Goal: Transaction & Acquisition: Purchase product/service

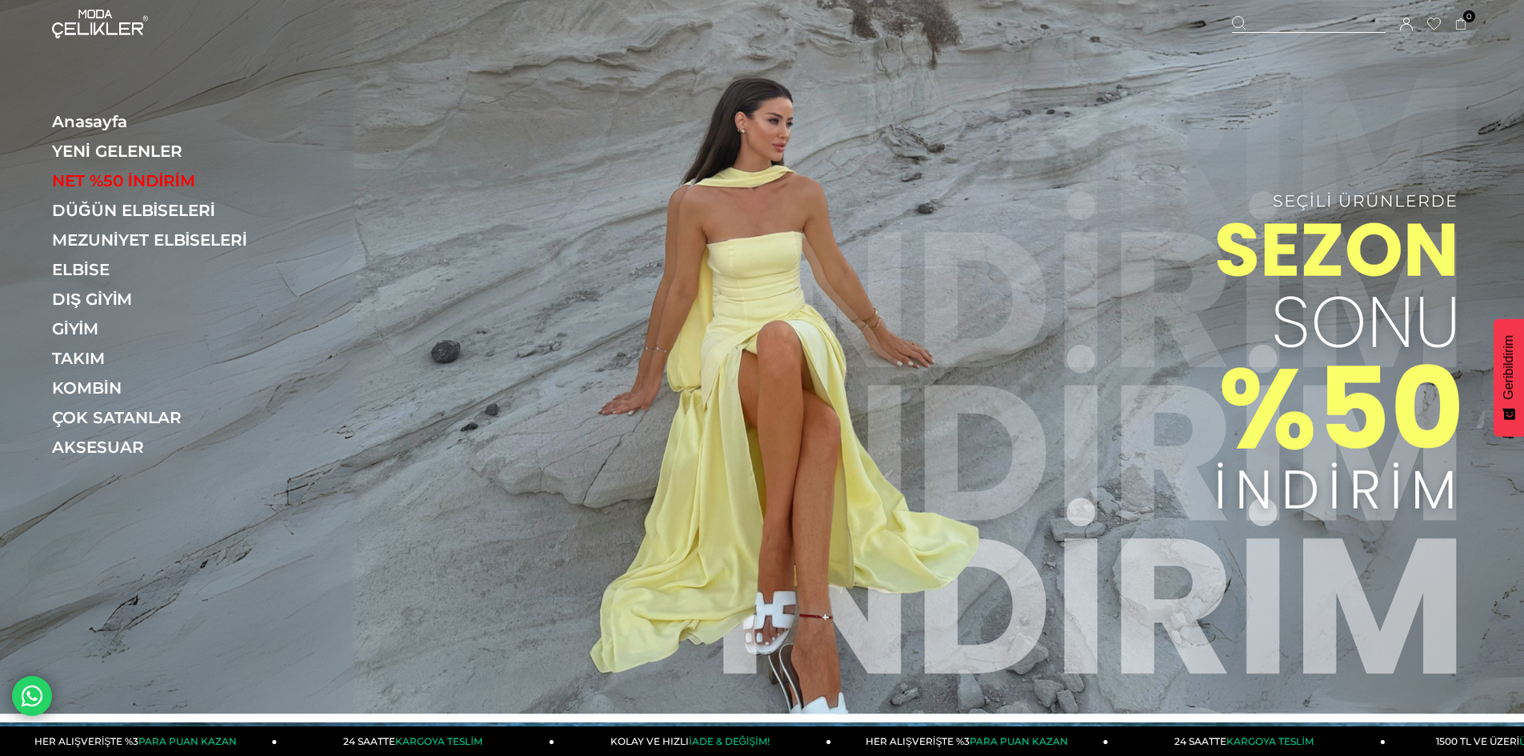
click at [1307, 18] on div at bounding box center [1309, 24] width 154 height 17
paste input "******"
type input "******"
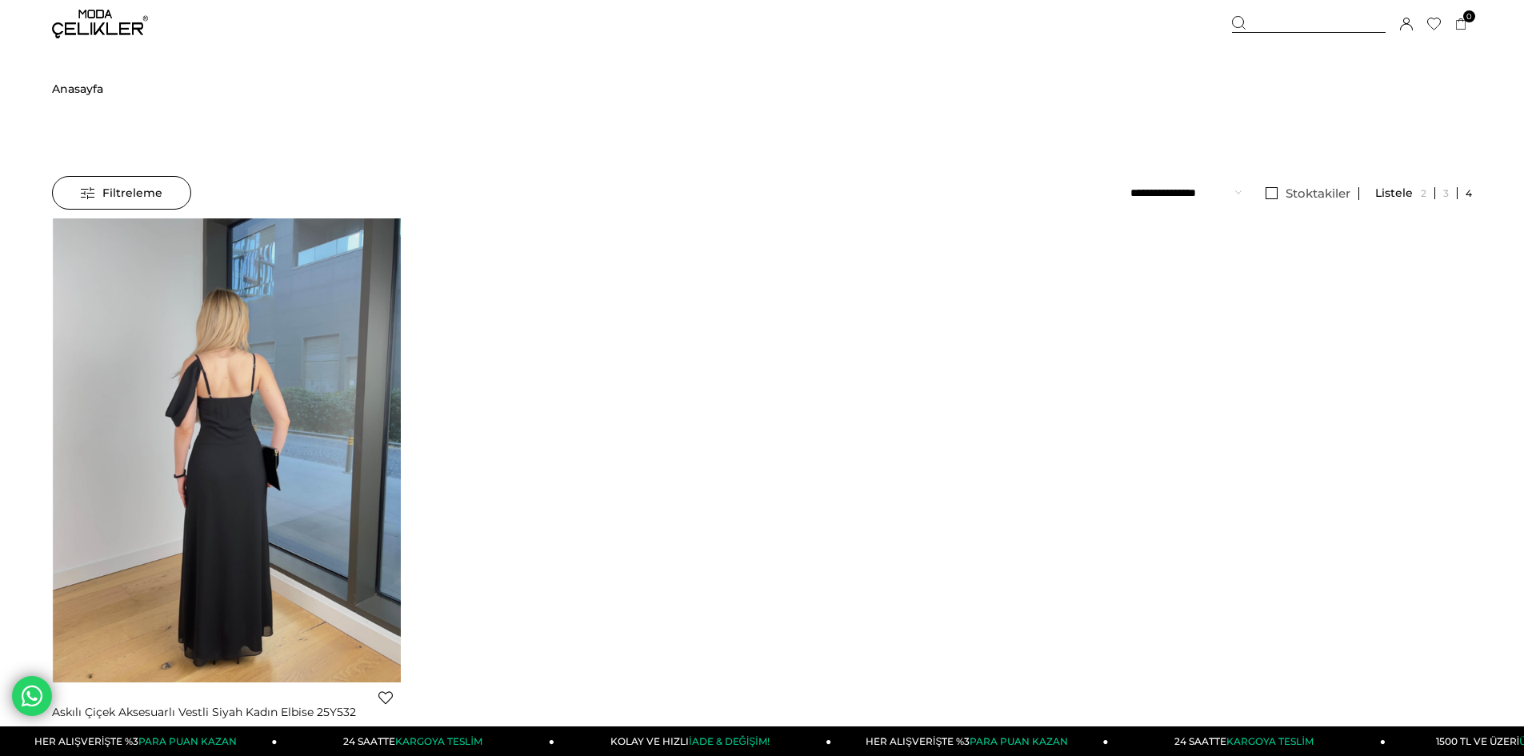
click at [287, 333] on img at bounding box center [227, 450] width 349 height 465
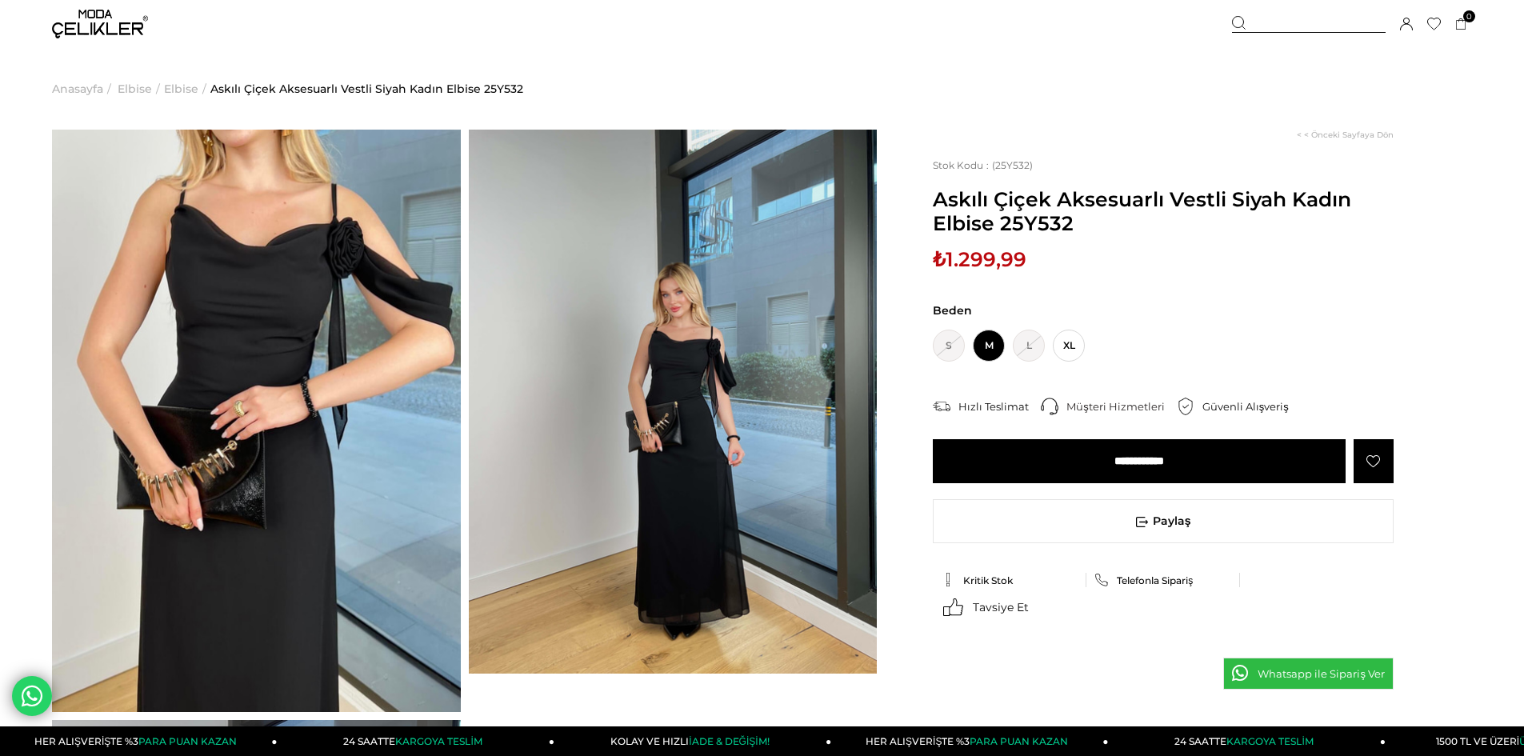
click at [981, 264] on span "₺1.299,99" at bounding box center [980, 259] width 94 height 24
copy div "₺1.299,99 (KDV Dahil) Sepet Fiyatı : Ürün stoklarımızda kalmamıştır. Renk :"
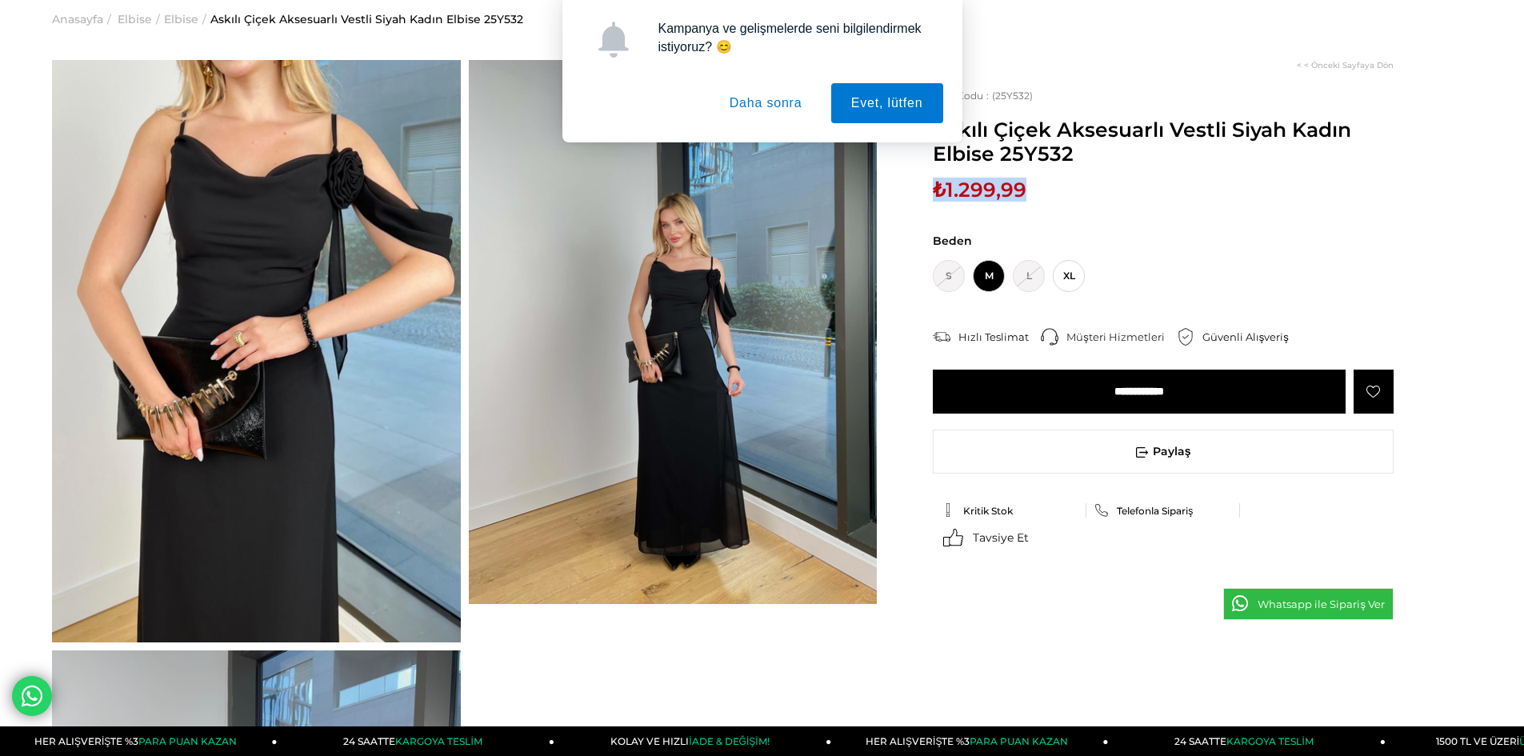
scroll to position [80, 0]
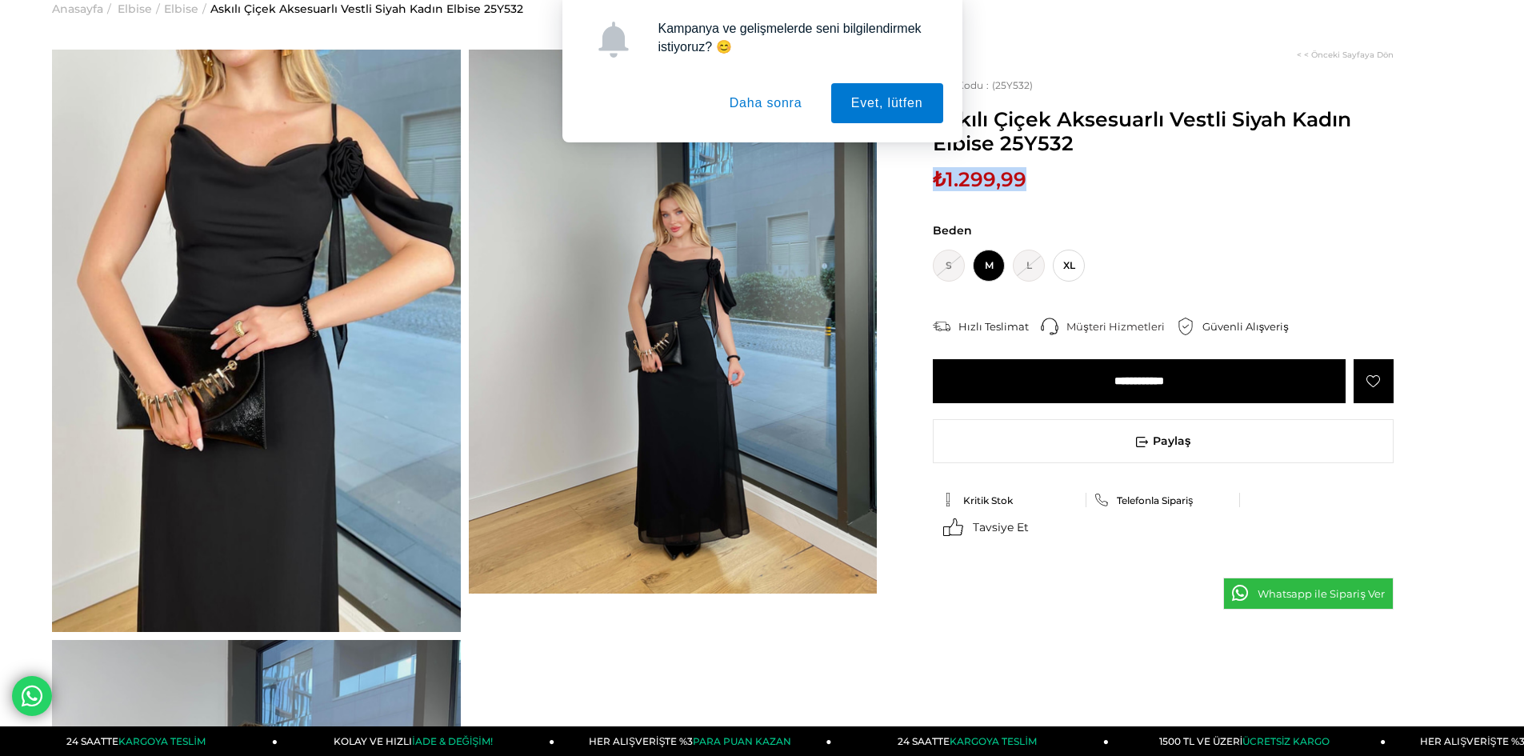
click at [778, 107] on button "Daha sonra" at bounding box center [766, 103] width 113 height 40
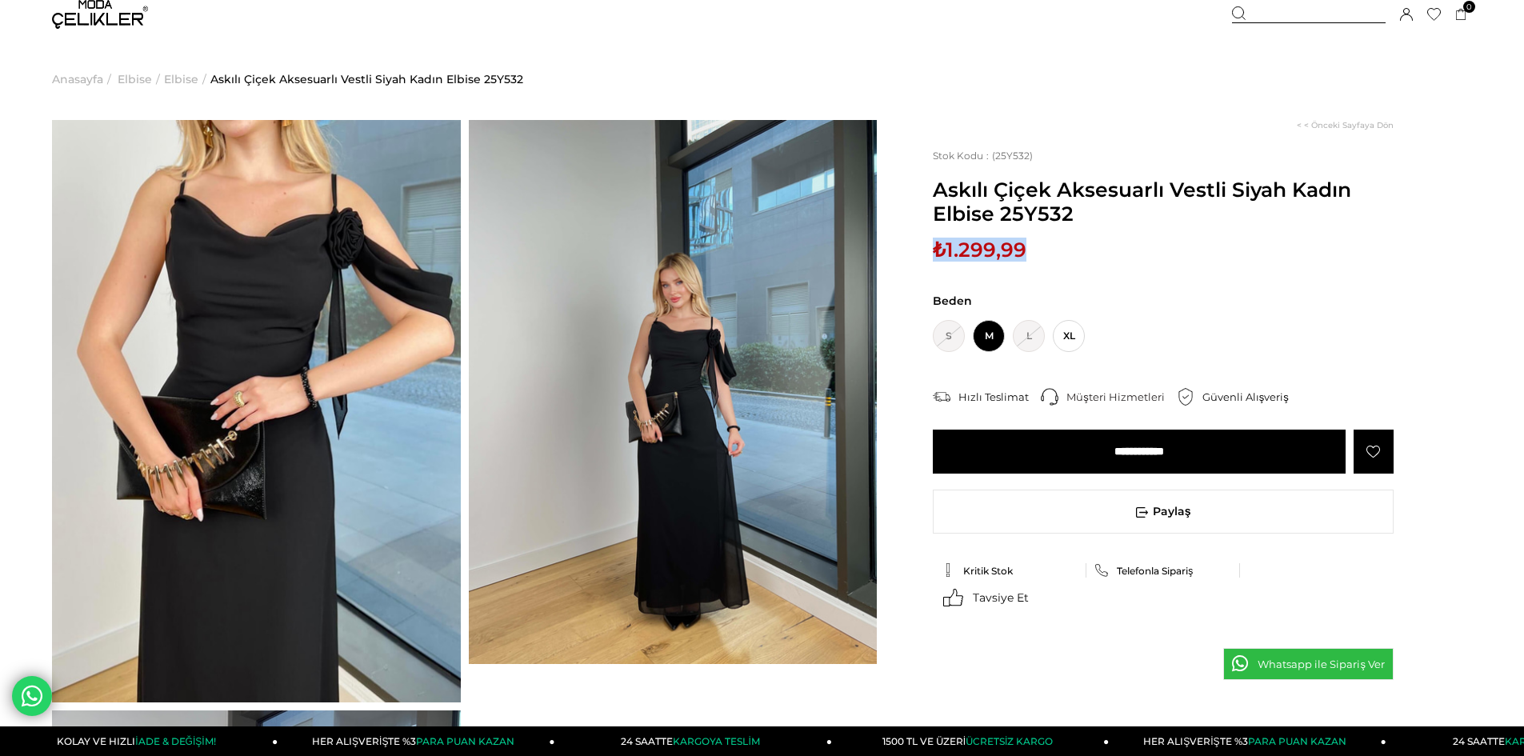
scroll to position [0, 0]
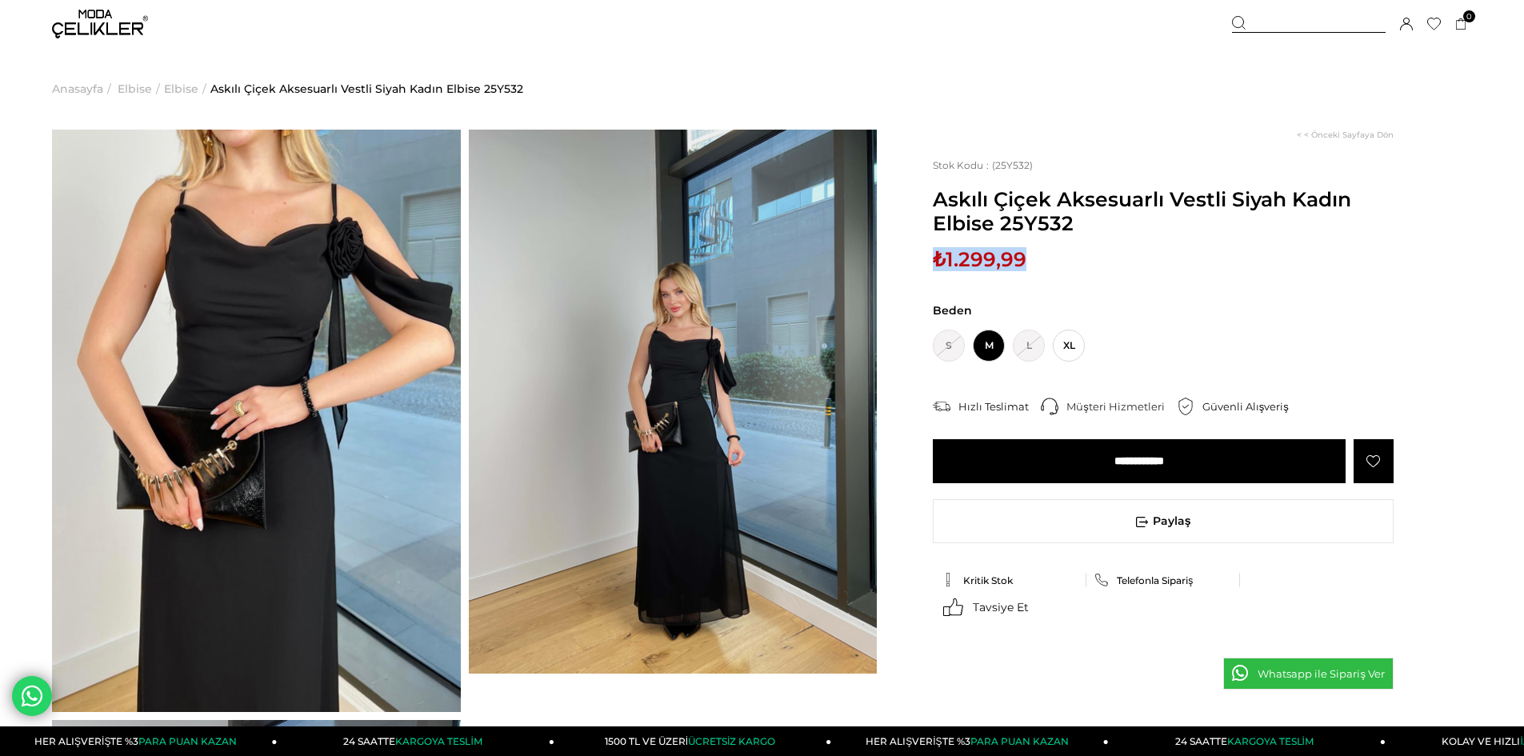
click at [671, 304] on img at bounding box center [673, 402] width 409 height 544
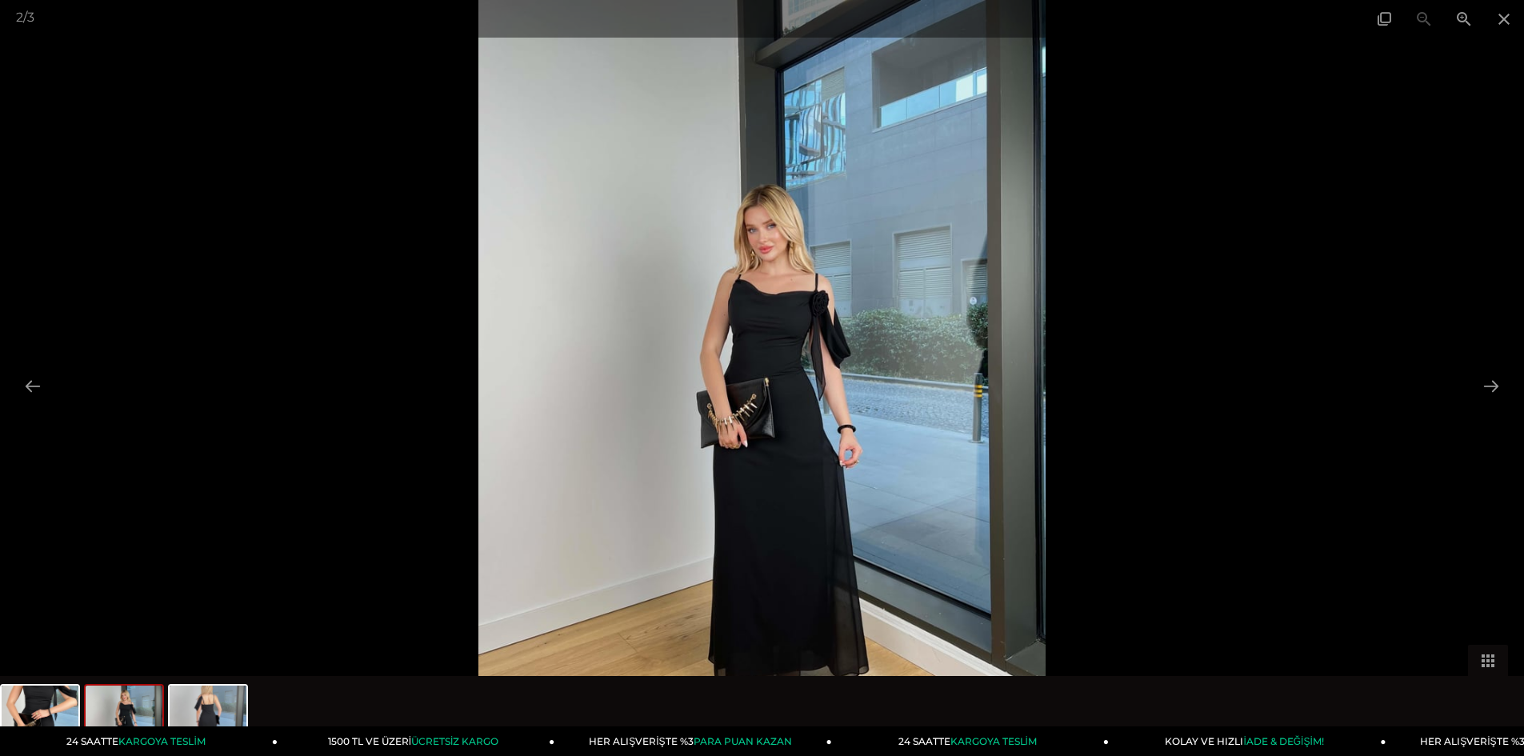
click at [780, 259] on img at bounding box center [762, 378] width 567 height 756
click at [1464, 21] on span at bounding box center [1464, 19] width 40 height 38
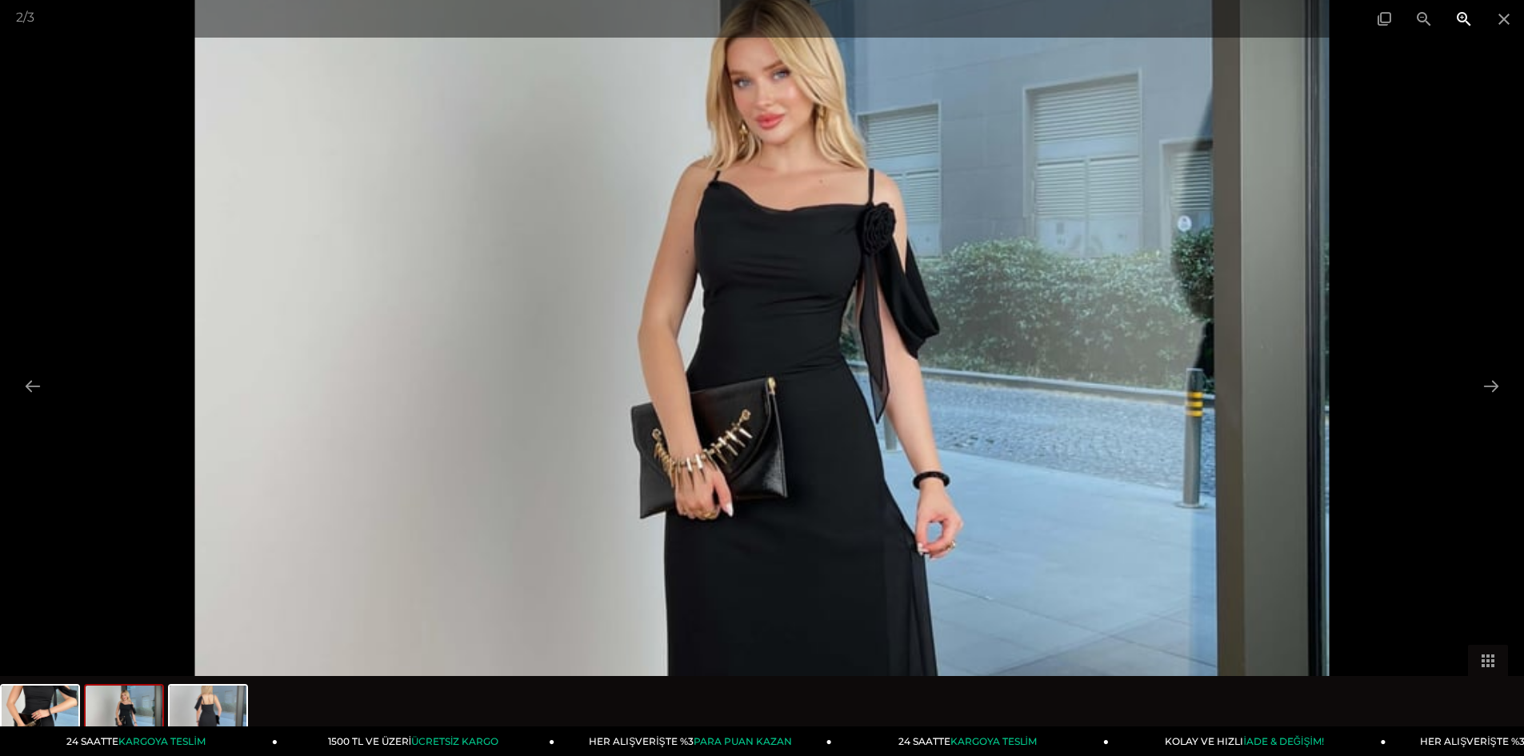
click at [1464, 21] on span at bounding box center [1464, 19] width 40 height 38
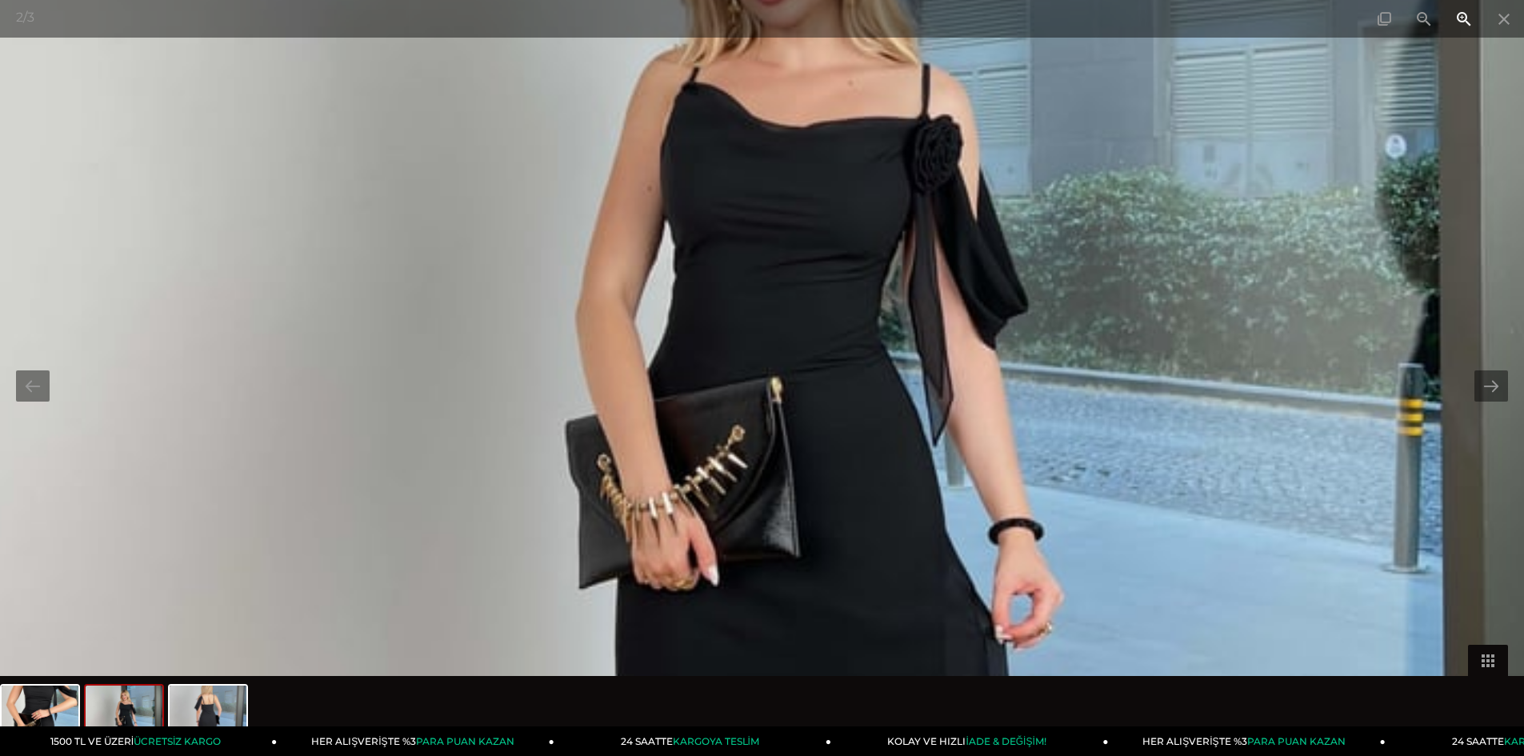
click at [1464, 21] on span at bounding box center [1464, 19] width 40 height 38
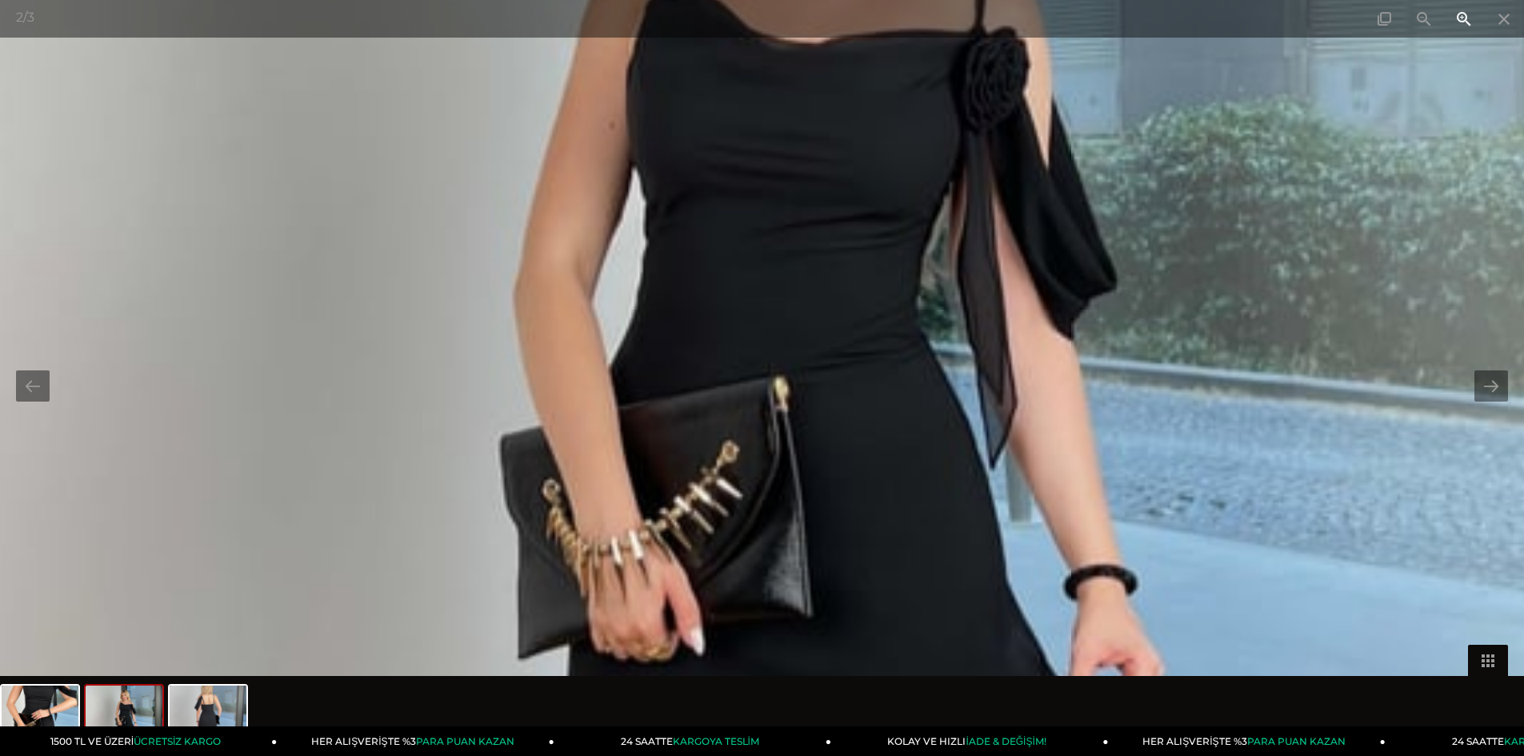
click at [1464, 21] on span at bounding box center [1464, 19] width 40 height 38
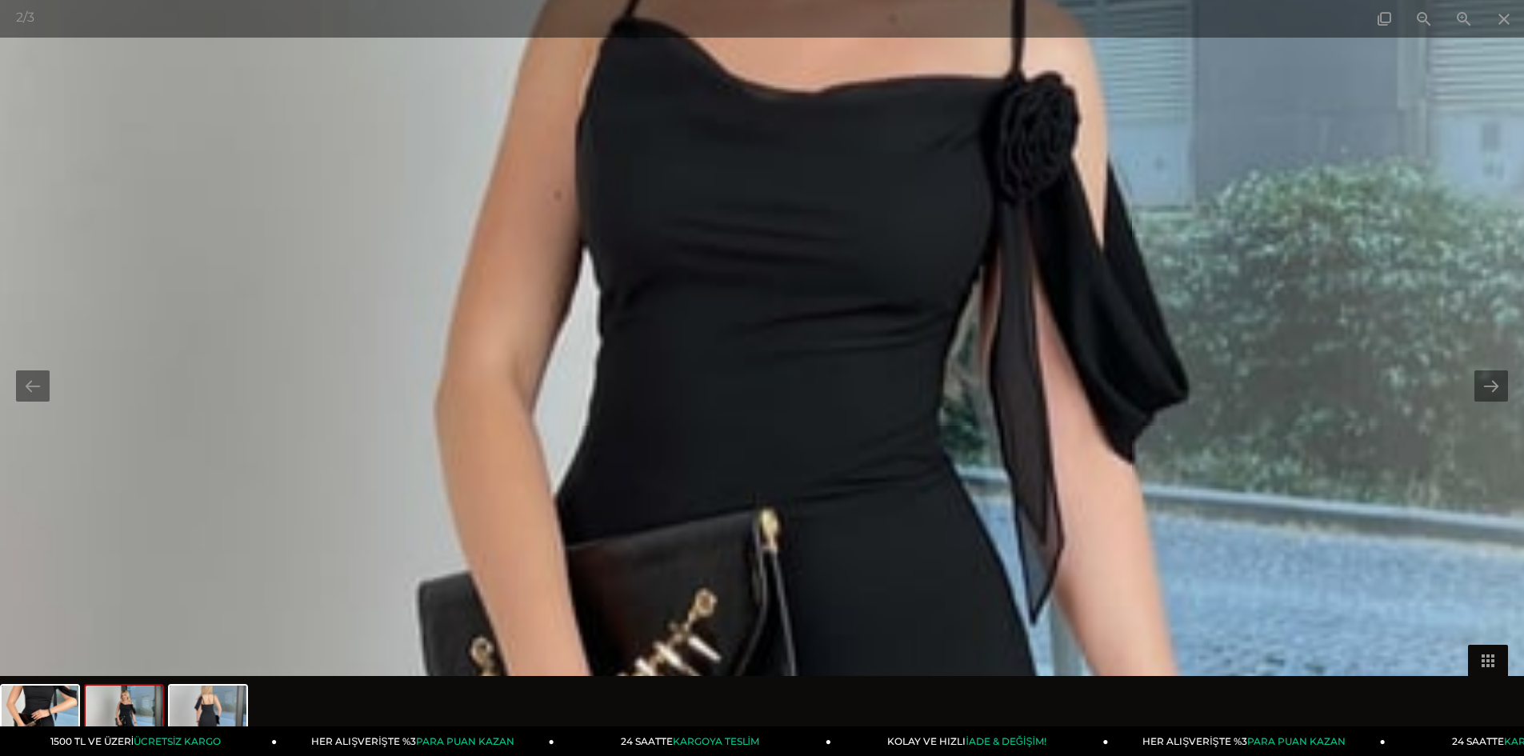
drag, startPoint x: 1031, startPoint y: 214, endPoint x: 1007, endPoint y: 320, distance: 109.1
click at [1009, 317] on img at bounding box center [746, 510] width 2838 height 3781
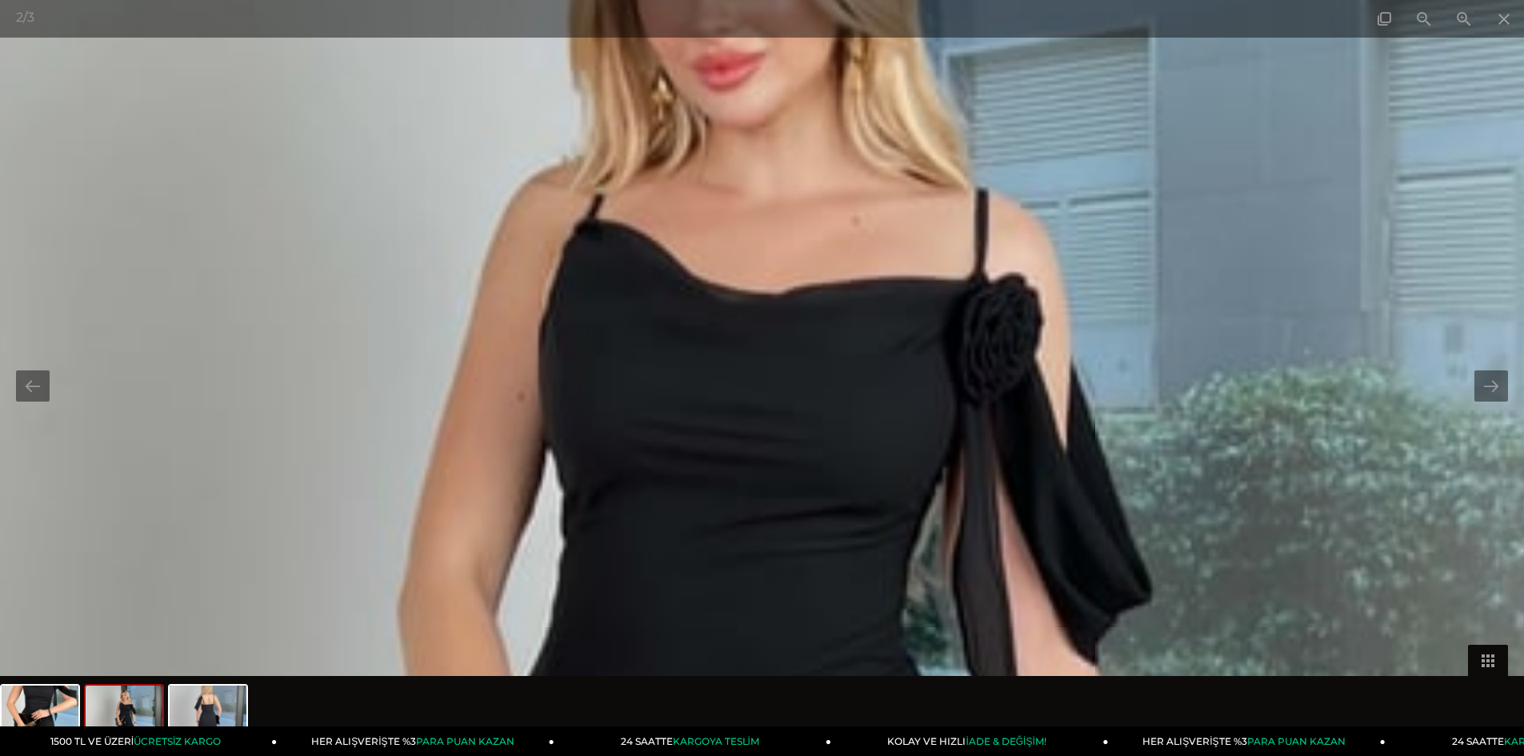
drag, startPoint x: 964, startPoint y: 322, endPoint x: 963, endPoint y: 356, distance: 33.6
click at [965, 355] on img at bounding box center [709, 712] width 2838 height 3781
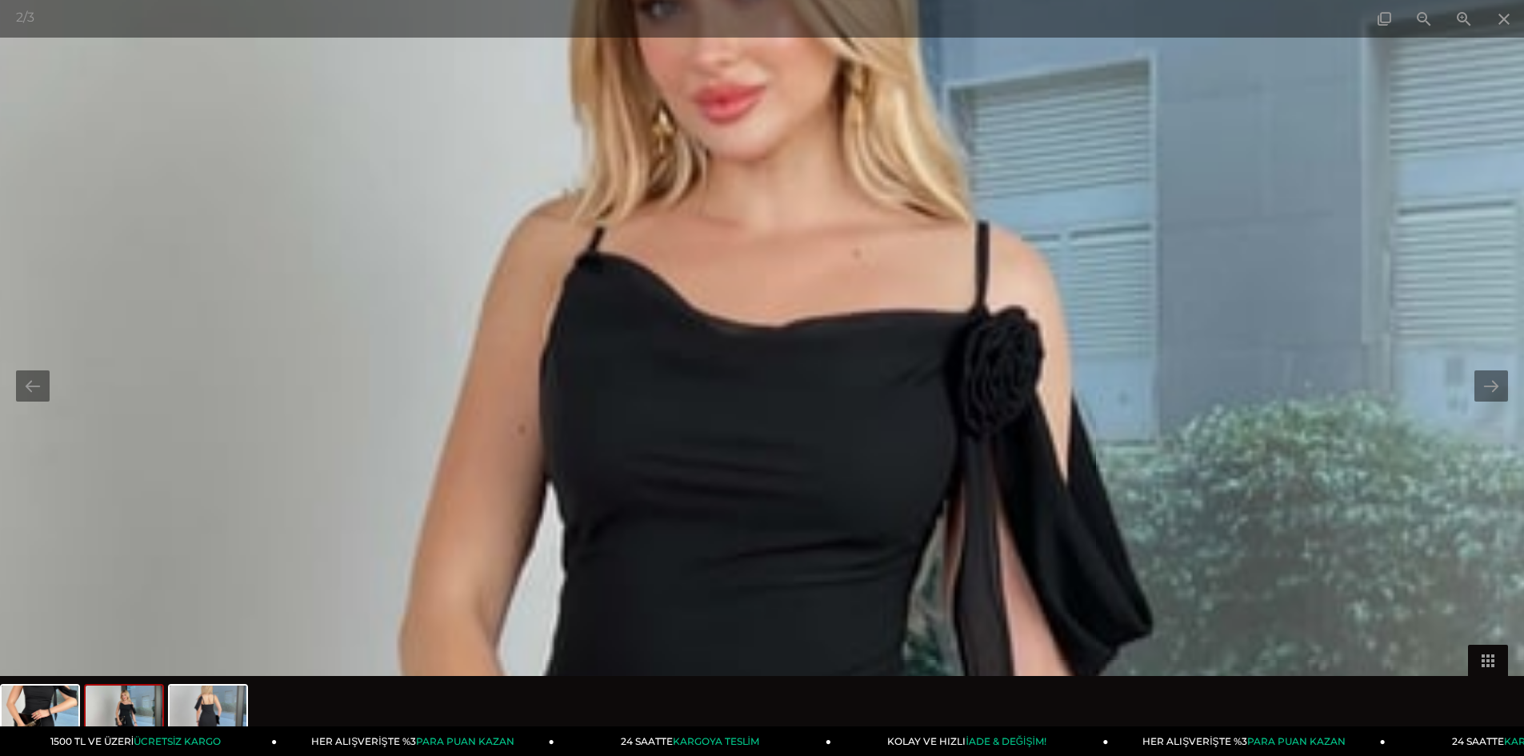
drag, startPoint x: 951, startPoint y: 342, endPoint x: 937, endPoint y: 352, distance: 17.1
click at [948, 350] on img at bounding box center [710, 745] width 2838 height 3781
